Goal: Browse casually: Explore the website without a specific task or goal

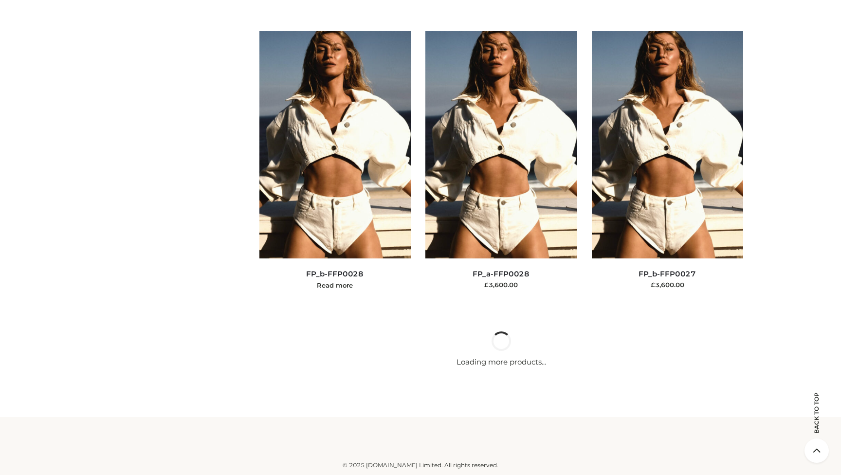
scroll to position [14751, 0]
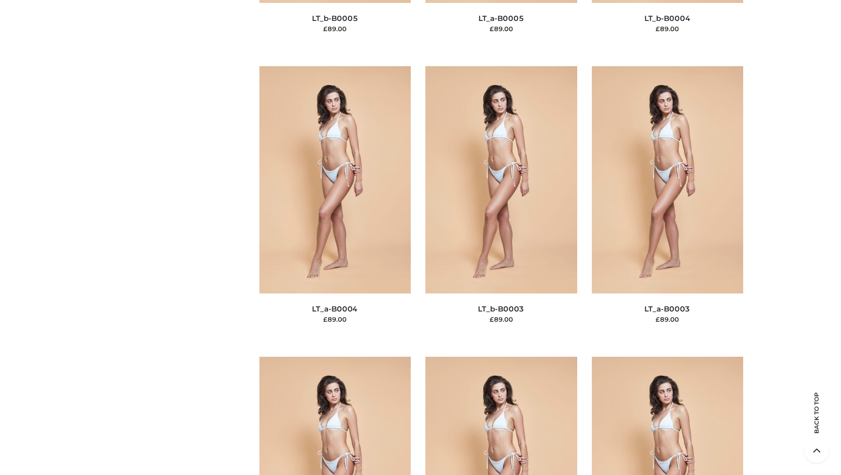
scroll to position [5295, 0]
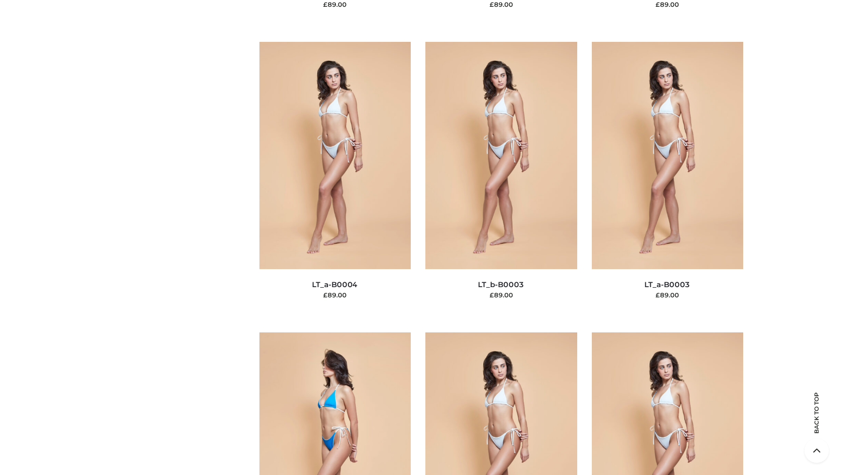
click at [309, 379] on img at bounding box center [336, 446] width 152 height 227
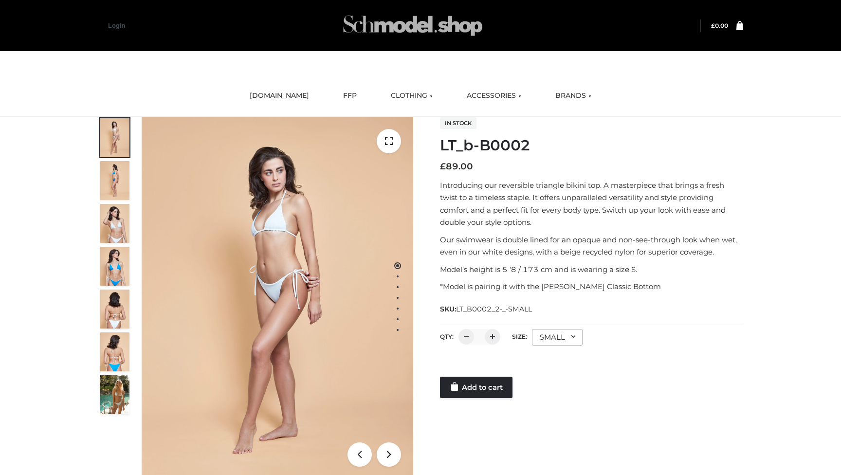
click at [415, 30] on img at bounding box center [413, 25] width 146 height 38
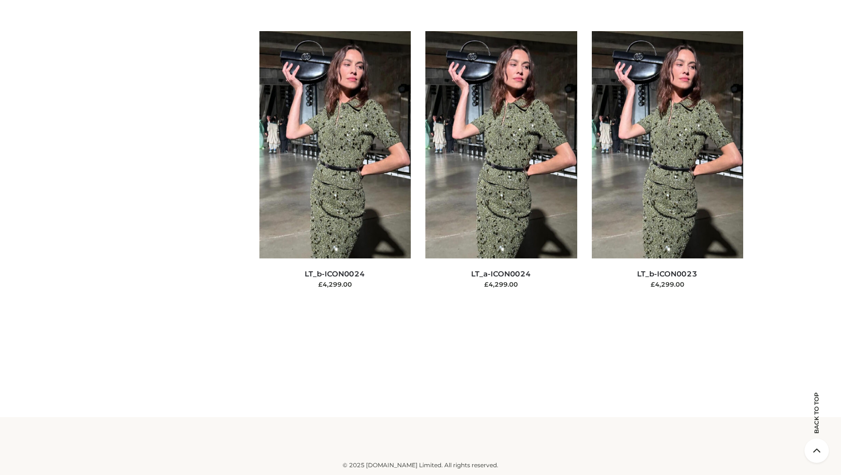
scroll to position [8518, 0]
